Goal: Navigation & Orientation: Find specific page/section

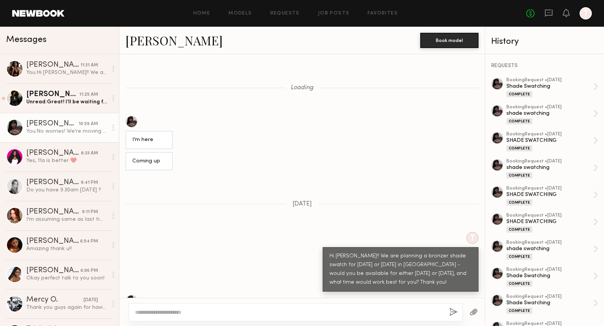
scroll to position [340, 0]
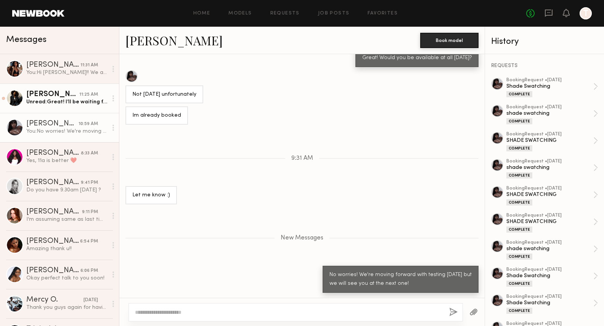
click at [67, 104] on div "Unread: Great! I’ll be waiting for the details. Thank you" at bounding box center [66, 101] width 81 height 7
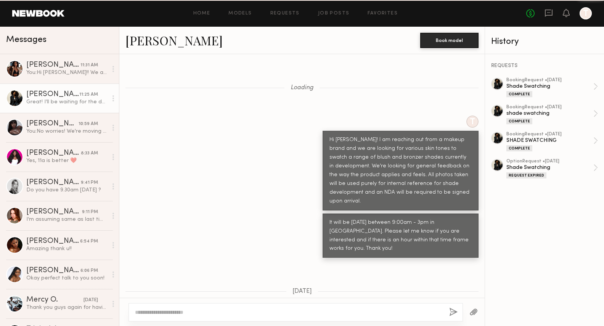
scroll to position [2643, 0]
